Goal: Task Accomplishment & Management: Manage account settings

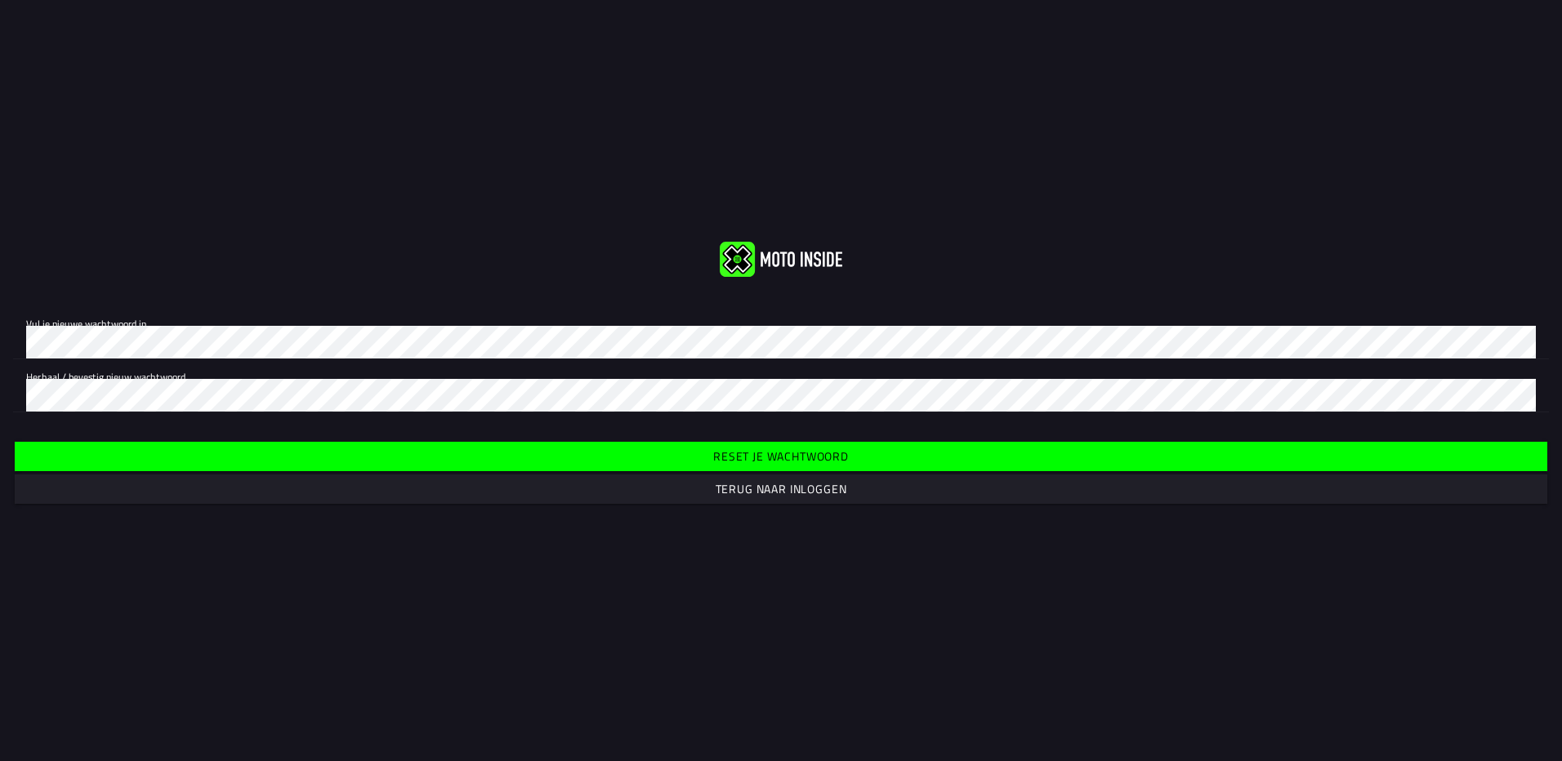
click at [0, 0] on slot "Reset je wachtwoord" at bounding box center [0, 0] width 0 height 0
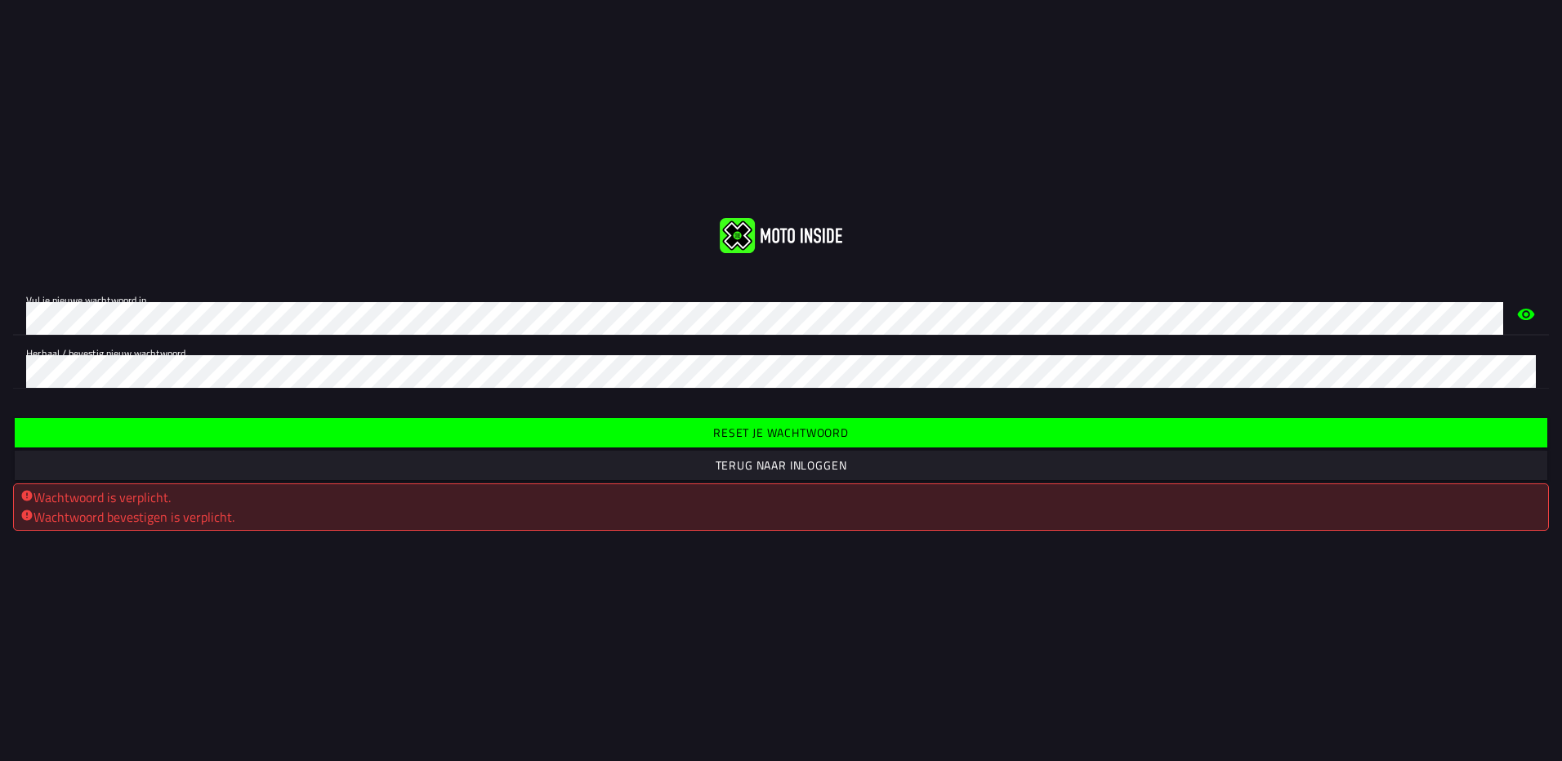
click at [407, 275] on div "Vul je nieuwe wachtwoord in. Herhaal / bevestig nieuw wachtwoord." at bounding box center [781, 336] width 1562 height 132
click at [699, 430] on span "Reset je wachtwoord" at bounding box center [780, 432] width 1507 height 29
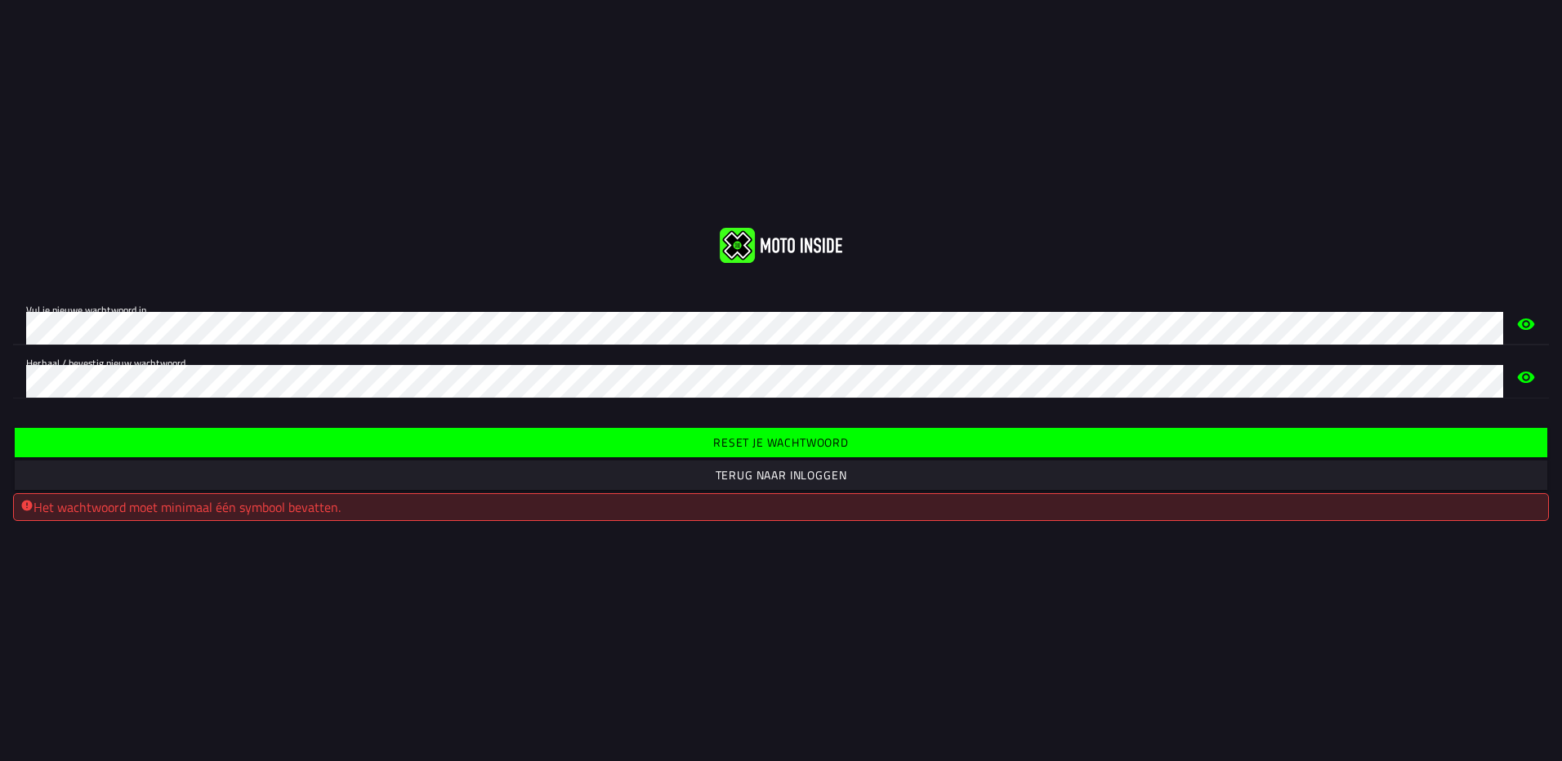
click at [208, 282] on div "Vul je nieuwe wachtwoord in. Herhaal / bevestig nieuw wachtwoord." at bounding box center [781, 345] width 1562 height 132
click at [0, 0] on slot "Reset je wachtwoord" at bounding box center [0, 0] width 0 height 0
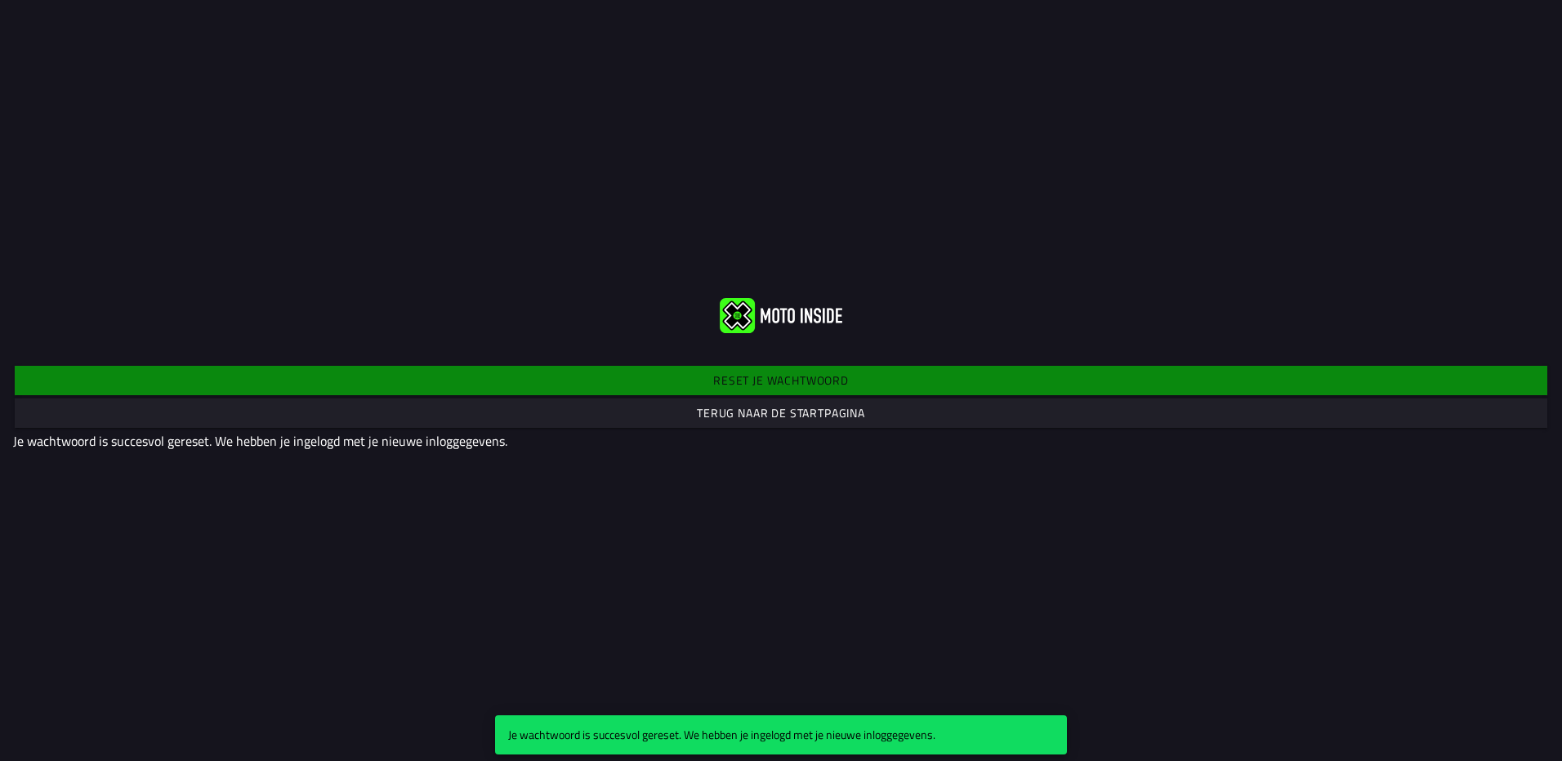
click at [0, 0] on slot "Terug naar de startpagina" at bounding box center [0, 0] width 0 height 0
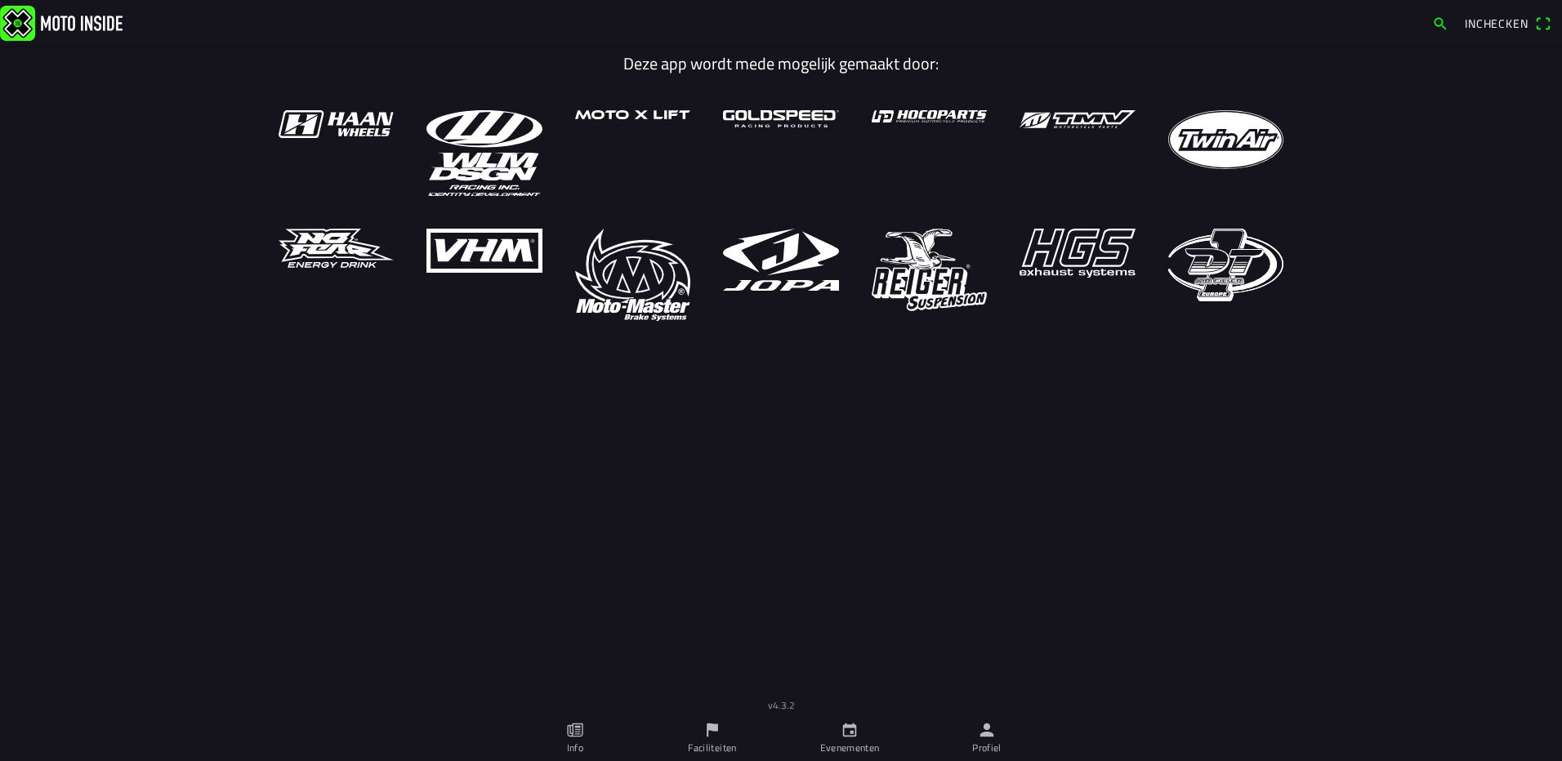
click at [1495, 27] on span "Inchecken" at bounding box center [1497, 23] width 64 height 17
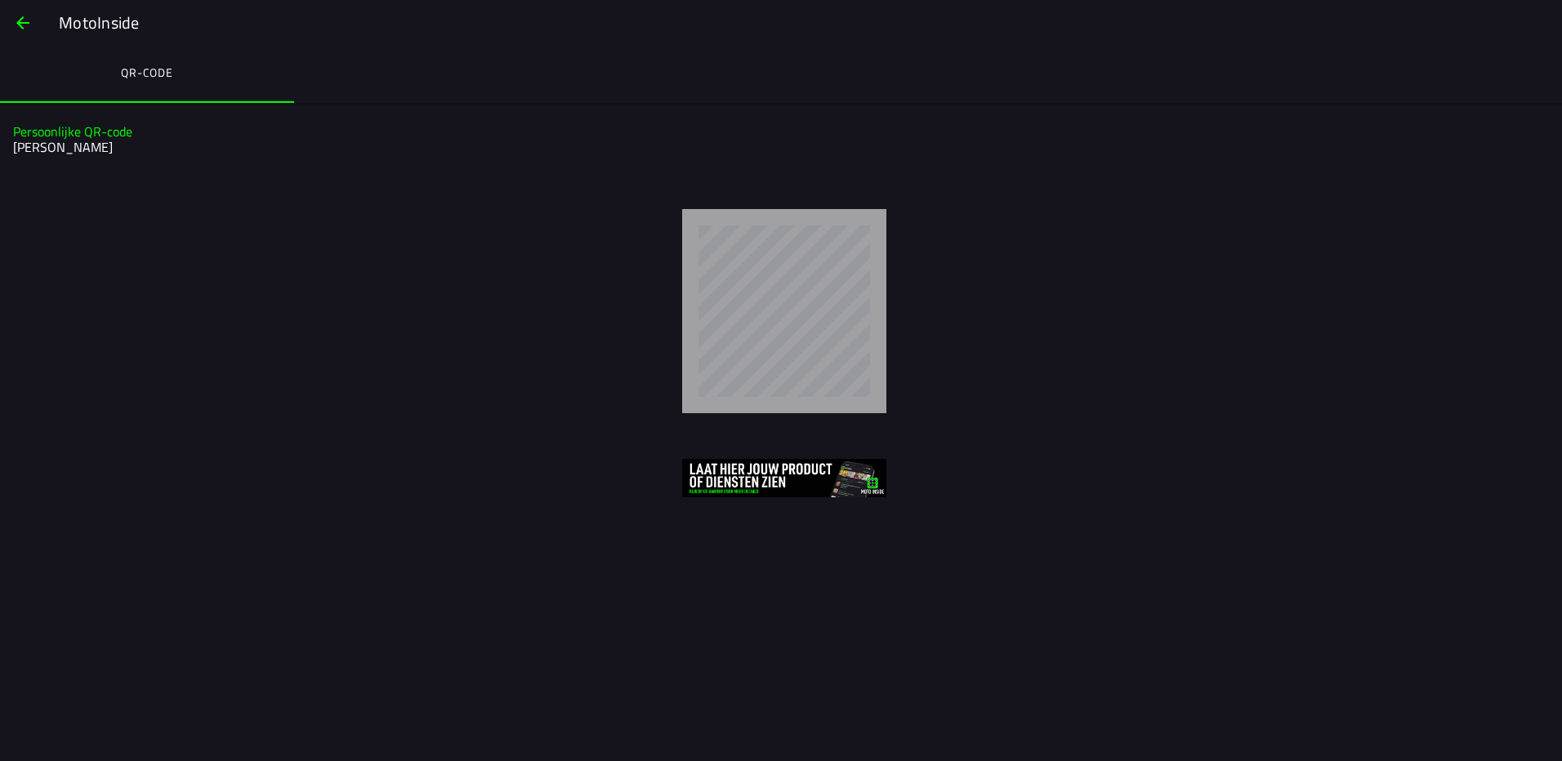
click at [22, 20] on span "button" at bounding box center [23, 22] width 20 height 39
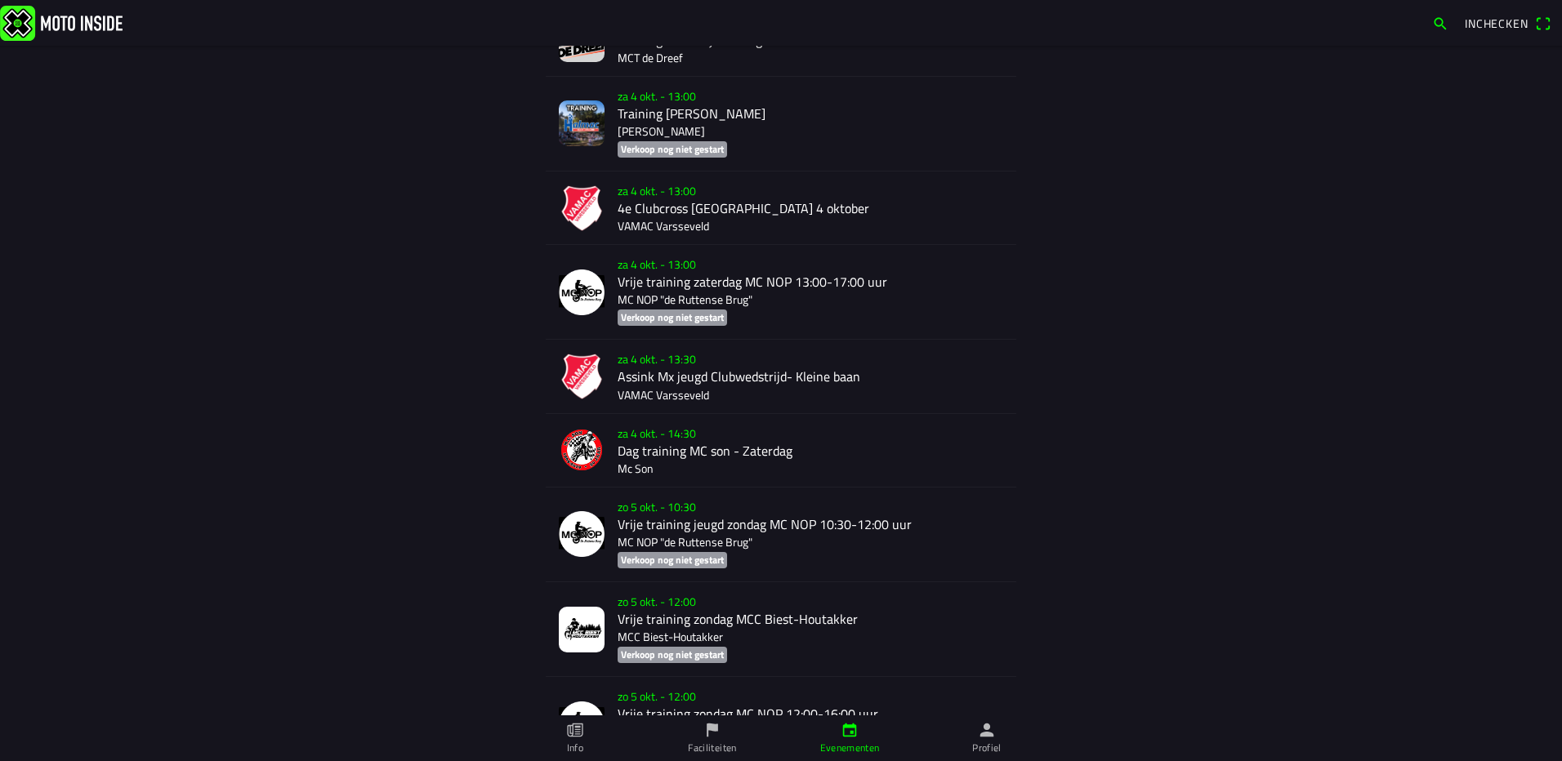
scroll to position [2124, 0]
